Goal: Navigation & Orientation: Find specific page/section

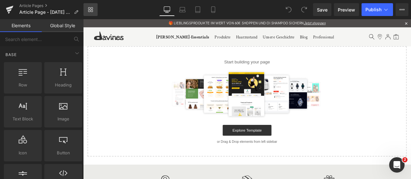
click at [91, 6] on link "Library" at bounding box center [90, 9] width 14 height 13
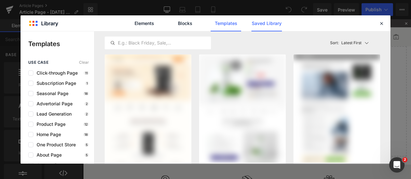
click at [269, 26] on link "Saved Library" at bounding box center [266, 23] width 30 height 16
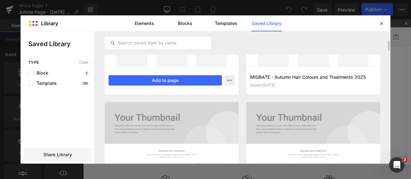
scroll to position [68, 0]
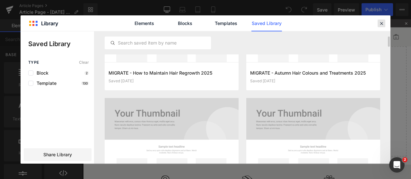
click at [378, 23] on icon at bounding box center [381, 24] width 6 height 6
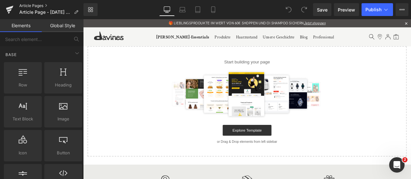
click at [42, 4] on link "Article Pages" at bounding box center [51, 5] width 64 height 5
